Goal: Transaction & Acquisition: Purchase product/service

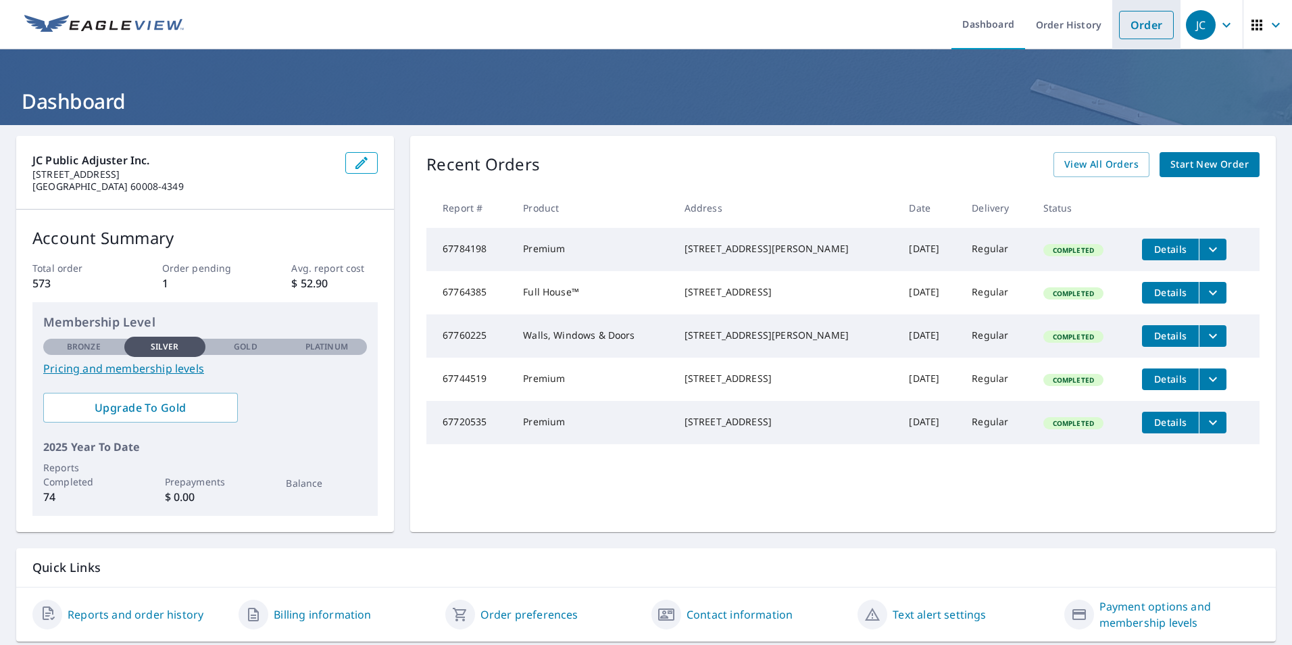
click at [1119, 25] on link "Order" at bounding box center [1146, 25] width 55 height 28
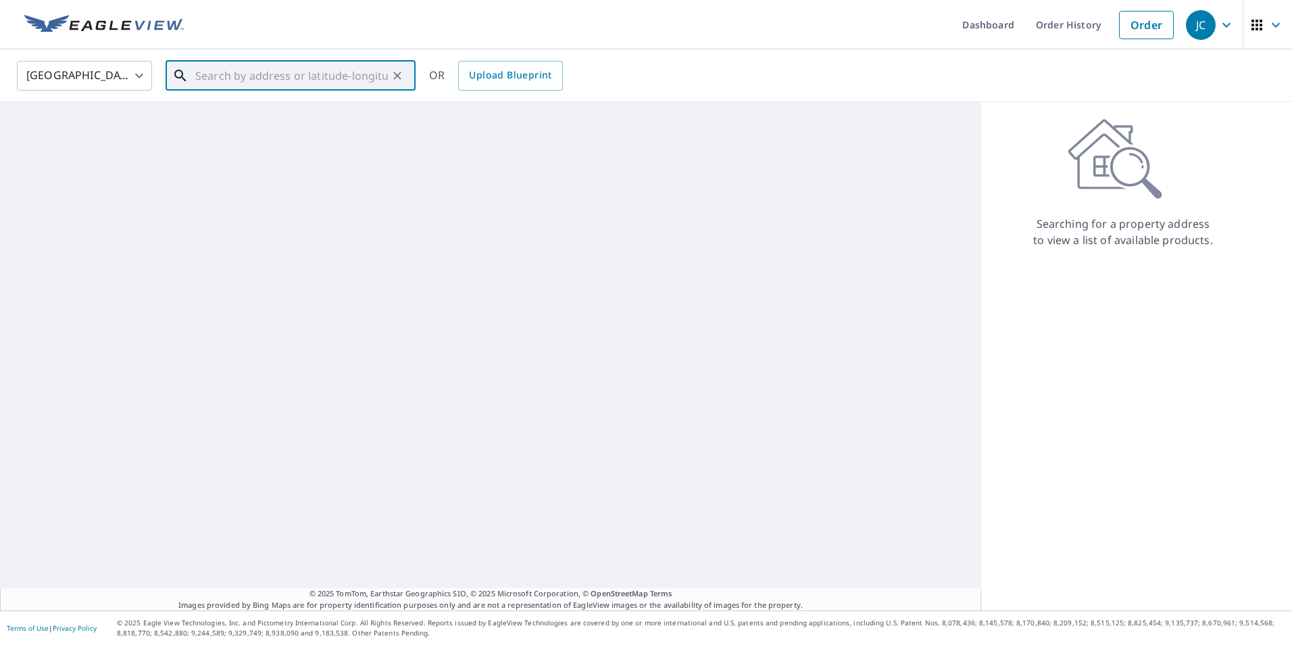
click at [310, 78] on input "text" at bounding box center [291, 76] width 193 height 38
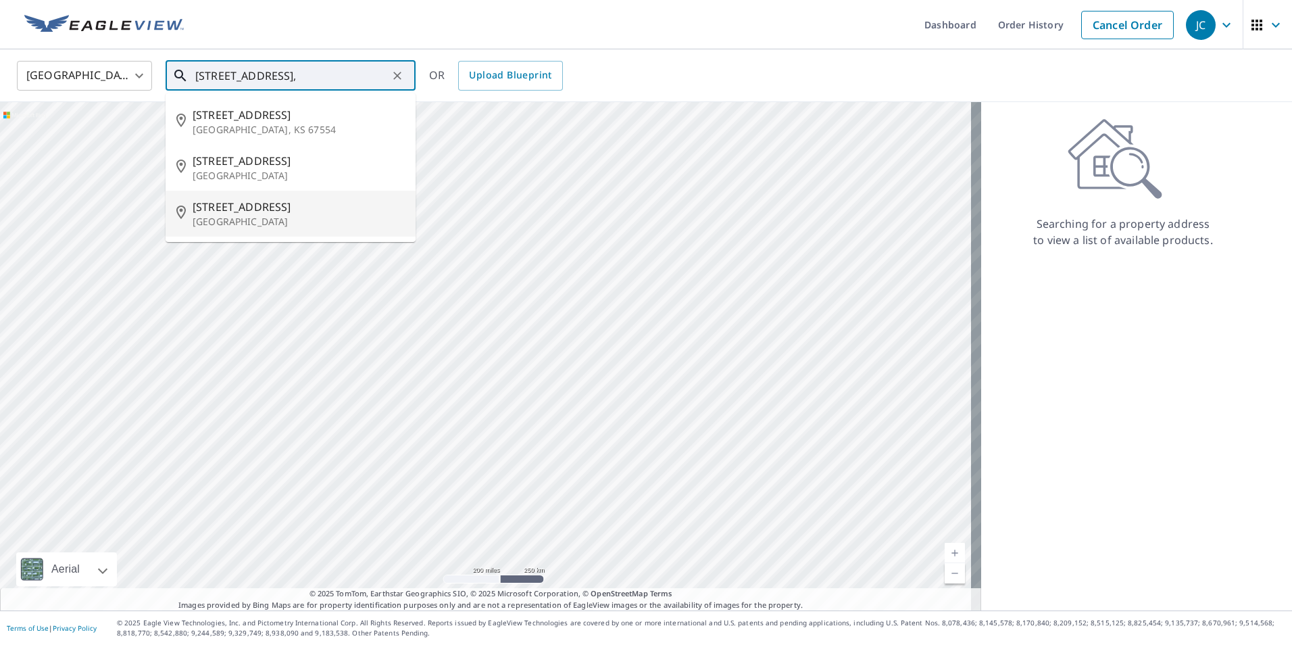
click at [287, 223] on p "[GEOGRAPHIC_DATA]" at bounding box center [299, 222] width 212 height 14
type input "[STREET_ADDRESS]"
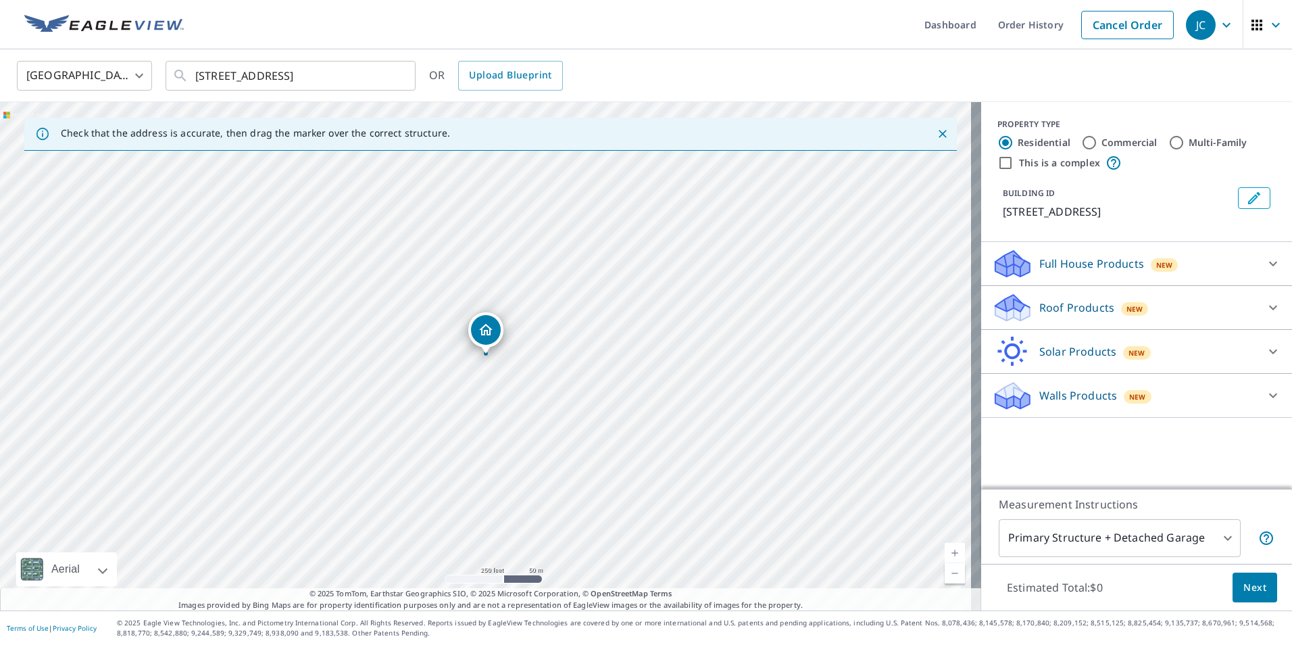
click at [485, 337] on icon "Dropped pin, building 1, Residential property, 1002 W Lincoln St Mount Prospect…" at bounding box center [486, 330] width 16 height 16
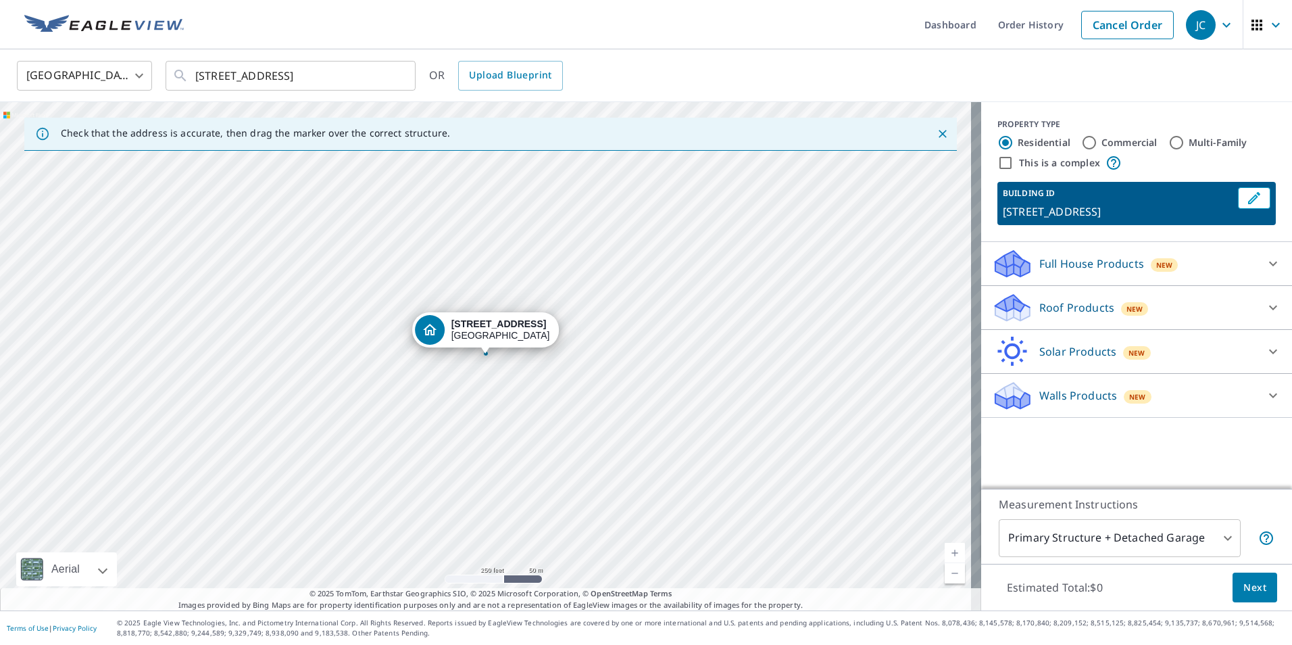
click at [1093, 316] on p "Roof Products" at bounding box center [1076, 307] width 75 height 16
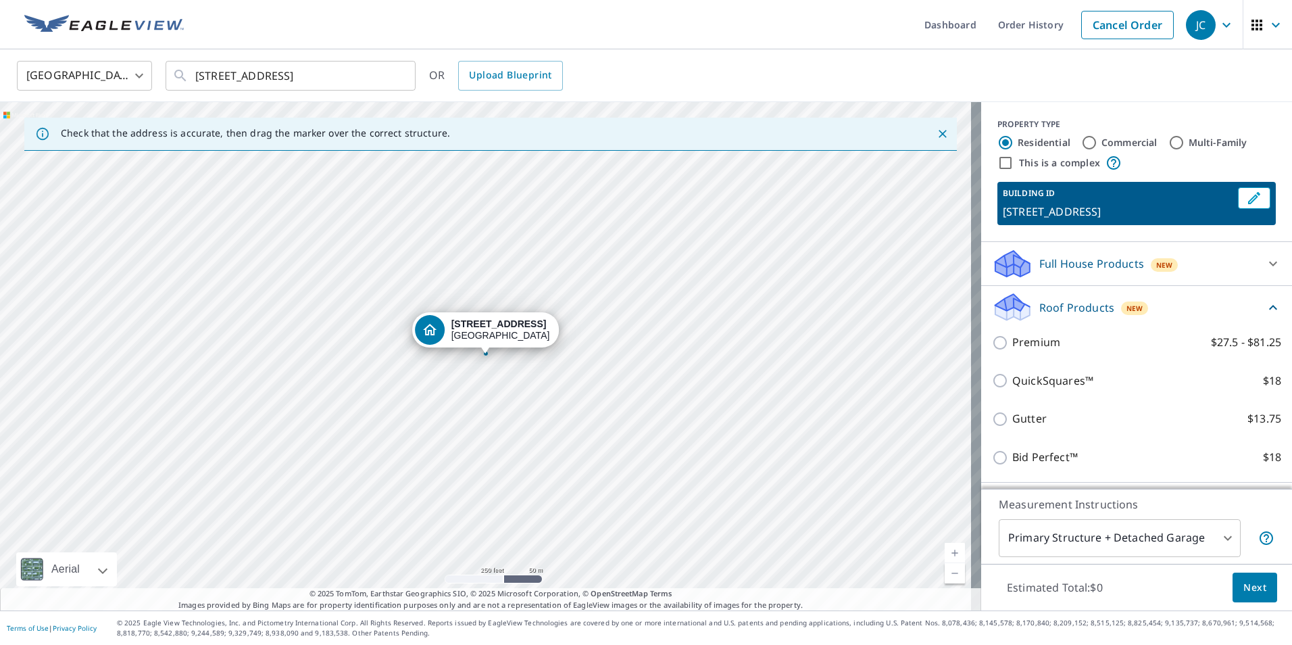
click at [1087, 362] on div "Premium $27.5 - $81.25" at bounding box center [1136, 342] width 289 height 39
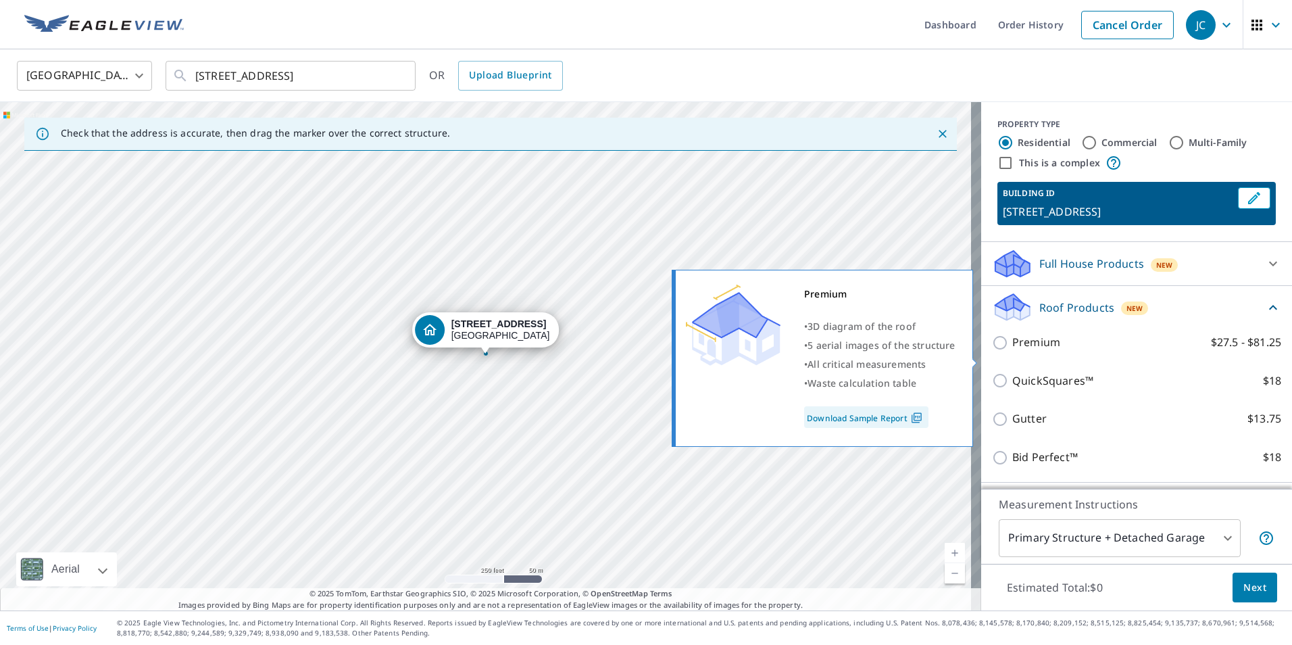
click at [992, 351] on input "Premium $27.5 - $81.25" at bounding box center [1002, 342] width 20 height 16
checkbox input "true"
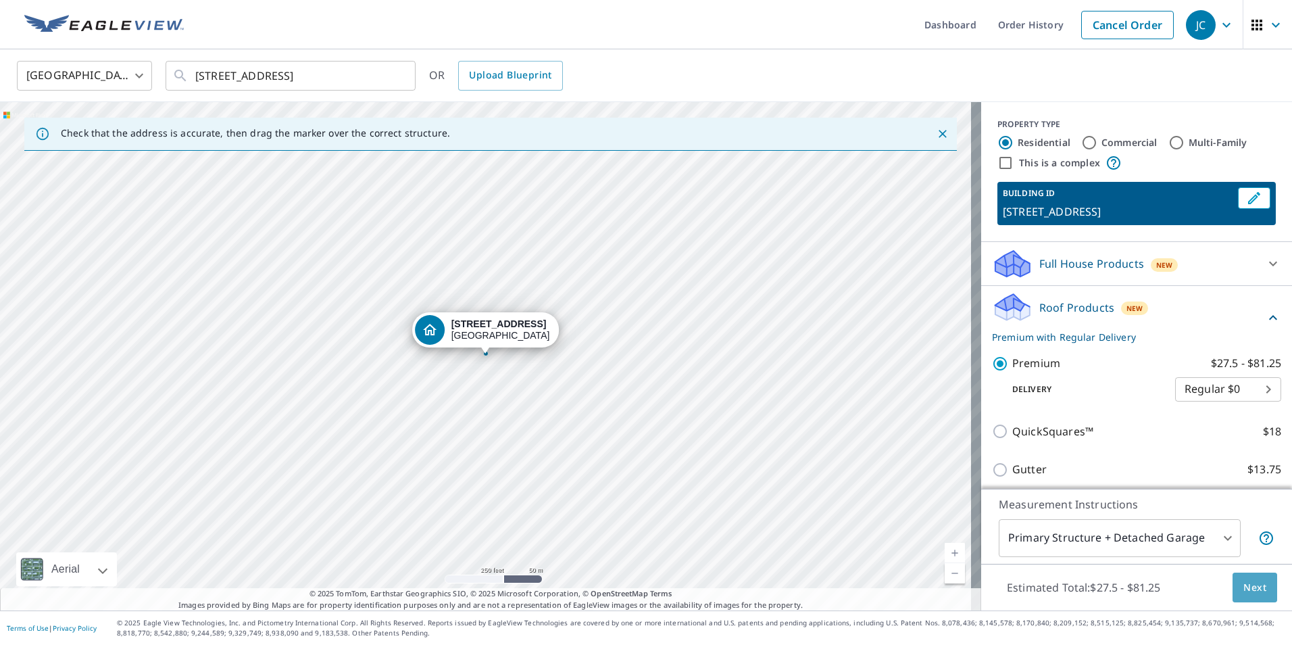
click at [1243, 587] on span "Next" at bounding box center [1254, 587] width 23 height 17
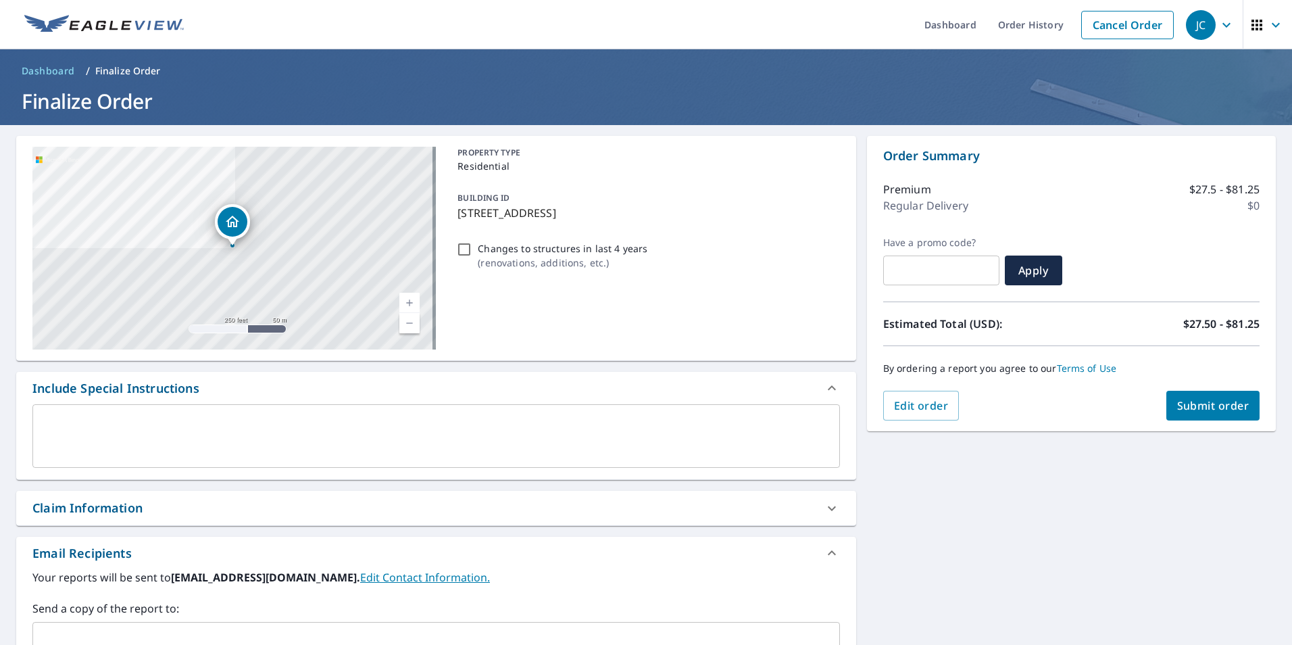
click at [1177, 403] on span "Submit order" at bounding box center [1213, 405] width 72 height 15
